Goal: Transaction & Acquisition: Purchase product/service

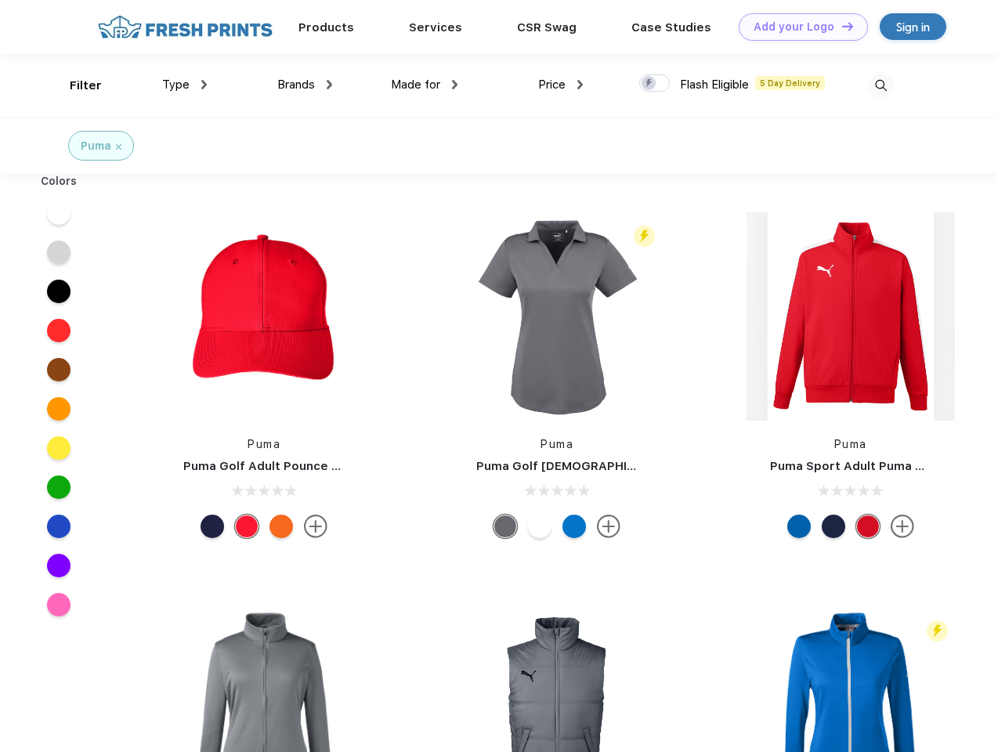
scroll to position [1, 0]
click at [798, 27] on link "Add your Logo Design Tool" at bounding box center [803, 26] width 129 height 27
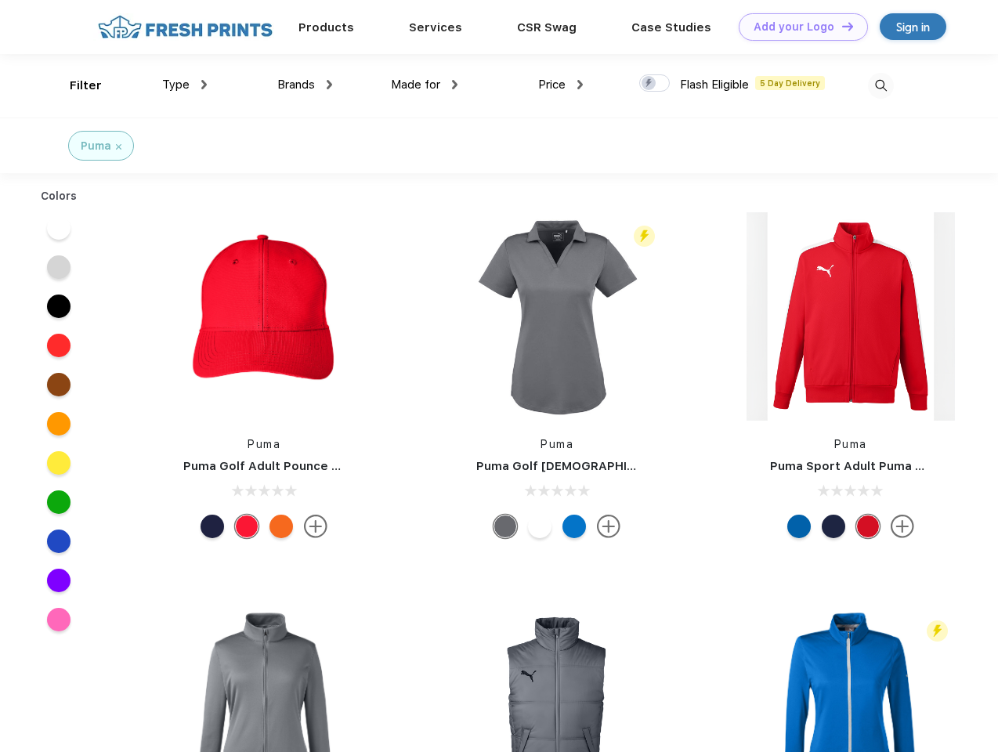
click at [0, 0] on div "Design Tool" at bounding box center [0, 0] width 0 height 0
click at [841, 26] on link "Add your Logo Design Tool" at bounding box center [803, 26] width 129 height 27
click at [75, 85] on div "Filter" at bounding box center [86, 86] width 32 height 18
click at [185, 85] on span "Type" at bounding box center [175, 85] width 27 height 14
click at [305, 85] on span "Brands" at bounding box center [296, 85] width 38 height 14
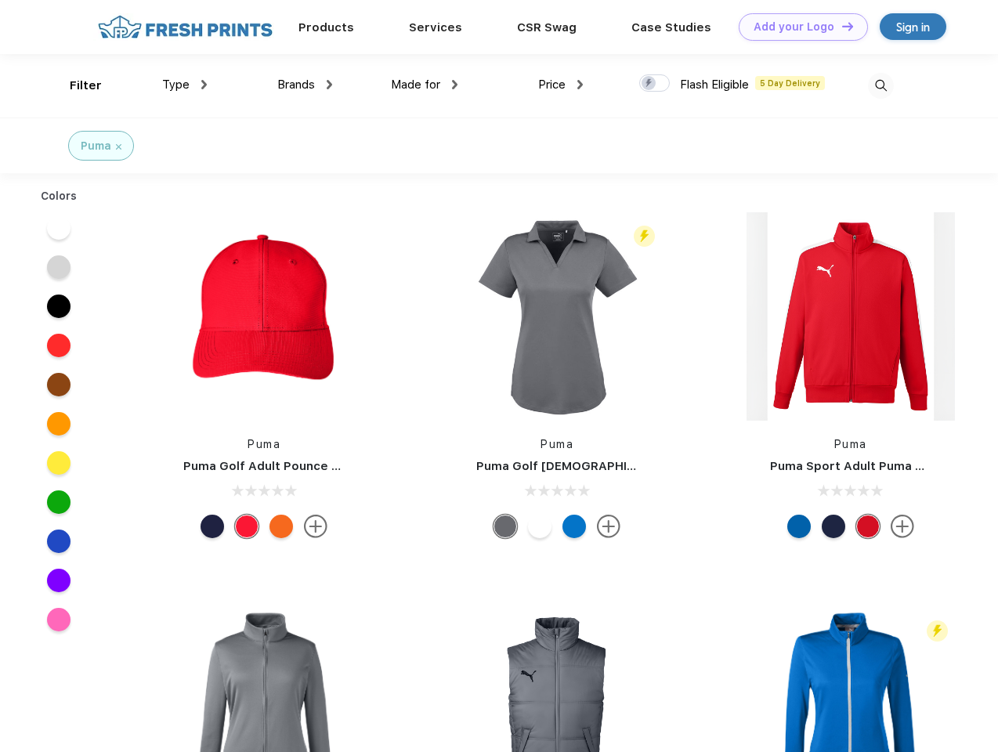
click at [425, 85] on span "Made for" at bounding box center [415, 85] width 49 height 14
click at [561, 85] on span "Price" at bounding box center [551, 85] width 27 height 14
click at [655, 84] on div at bounding box center [654, 82] width 31 height 17
click at [650, 84] on input "checkbox" at bounding box center [644, 79] width 10 height 10
click at [881, 85] on img at bounding box center [881, 86] width 26 height 26
